Goal: Find specific page/section: Find specific page/section

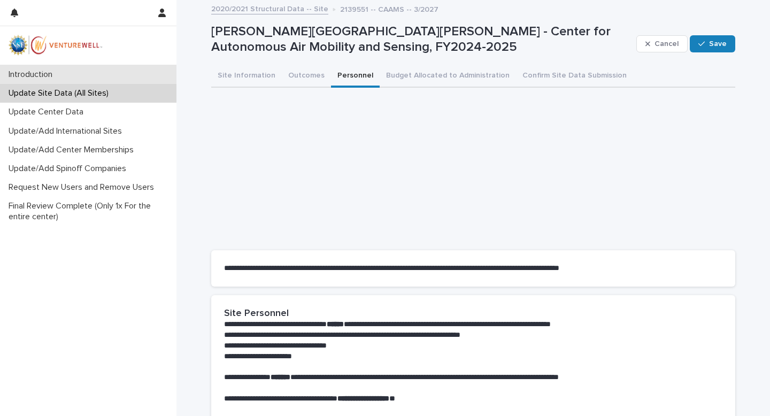
click at [55, 72] on p "Introduction" at bounding box center [32, 75] width 57 height 10
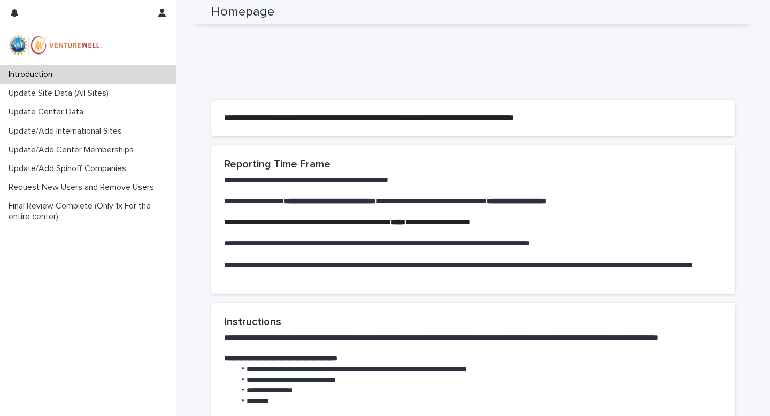
scroll to position [471, 0]
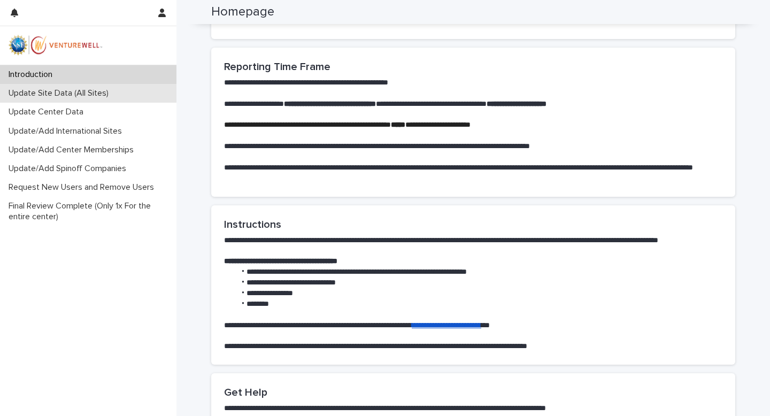
click at [120, 96] on div "Update Site Data (All Sites)" at bounding box center [88, 93] width 177 height 19
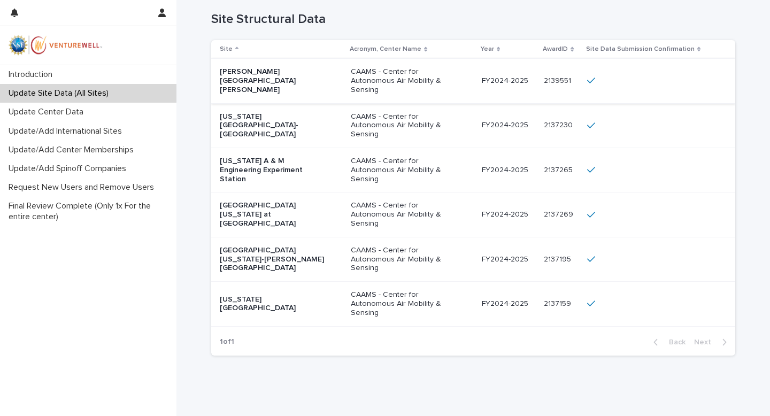
scroll to position [148, 0]
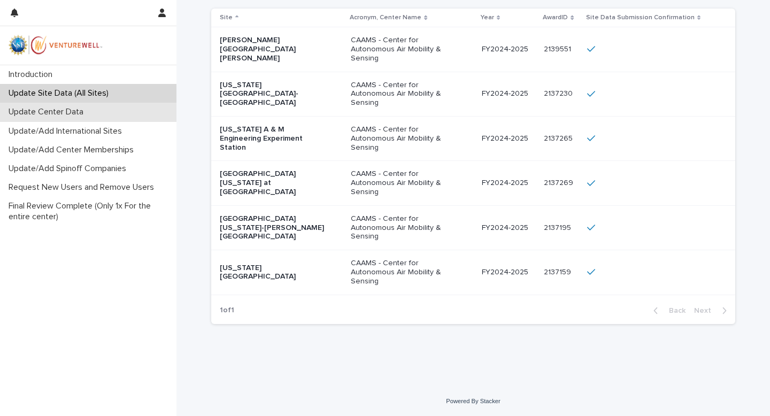
click at [53, 114] on p "Update Center Data" at bounding box center [48, 112] width 88 height 10
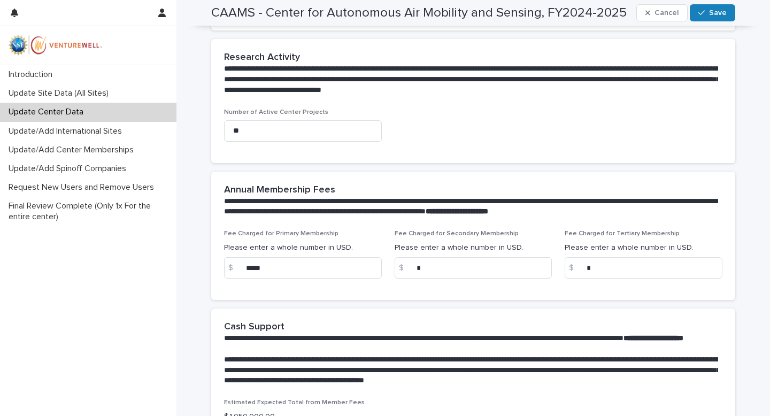
scroll to position [494, 0]
